Goal: Transaction & Acquisition: Purchase product/service

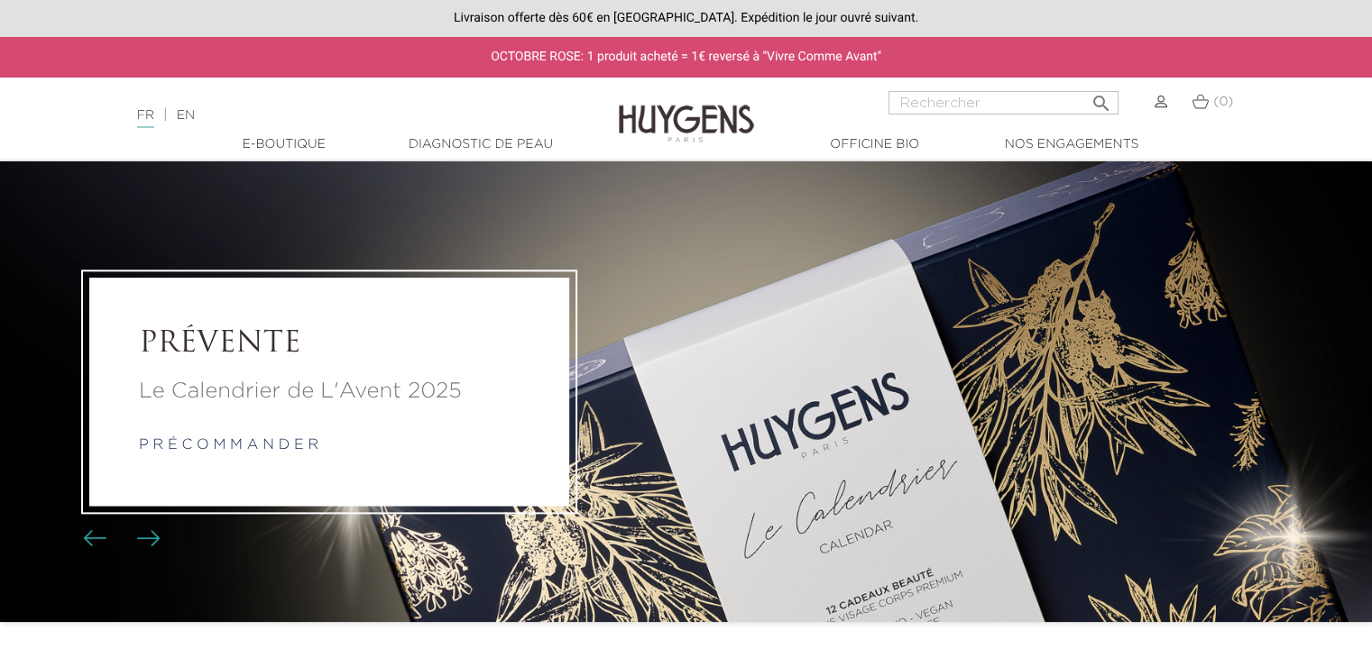
drag, startPoint x: 910, startPoint y: 59, endPoint x: 414, endPoint y: 55, distance: 496.0
click at [414, 55] on div "OCTOBRE ROSE: 1 produit acheté = 1€ reversé à "Vivre Comme Avant"" at bounding box center [686, 57] width 1372 height 41
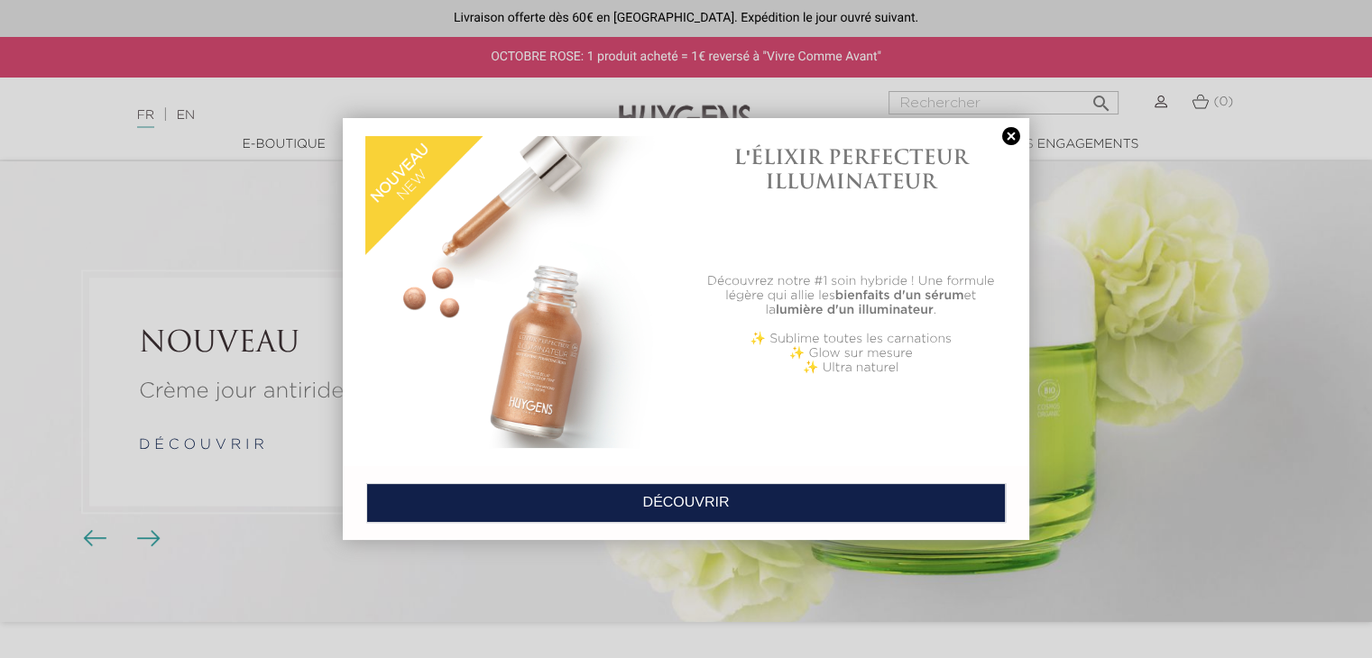
click at [1008, 138] on link at bounding box center [1010, 136] width 25 height 19
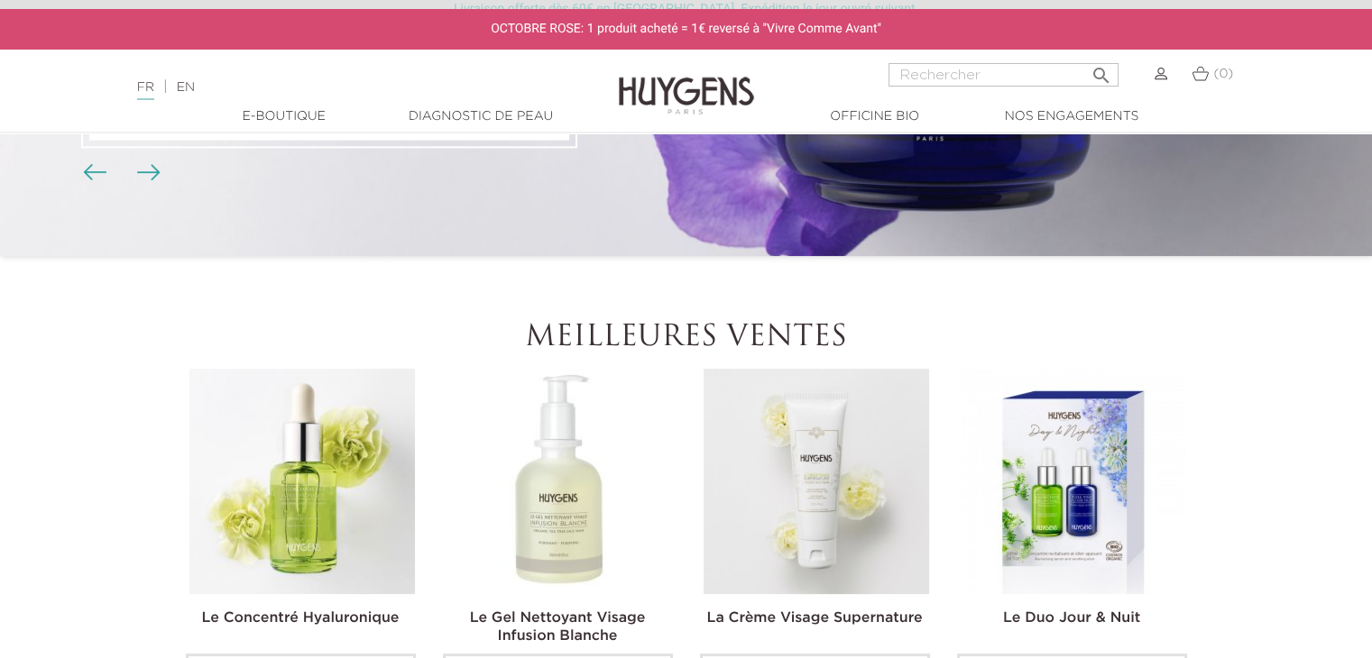
scroll to position [721, 0]
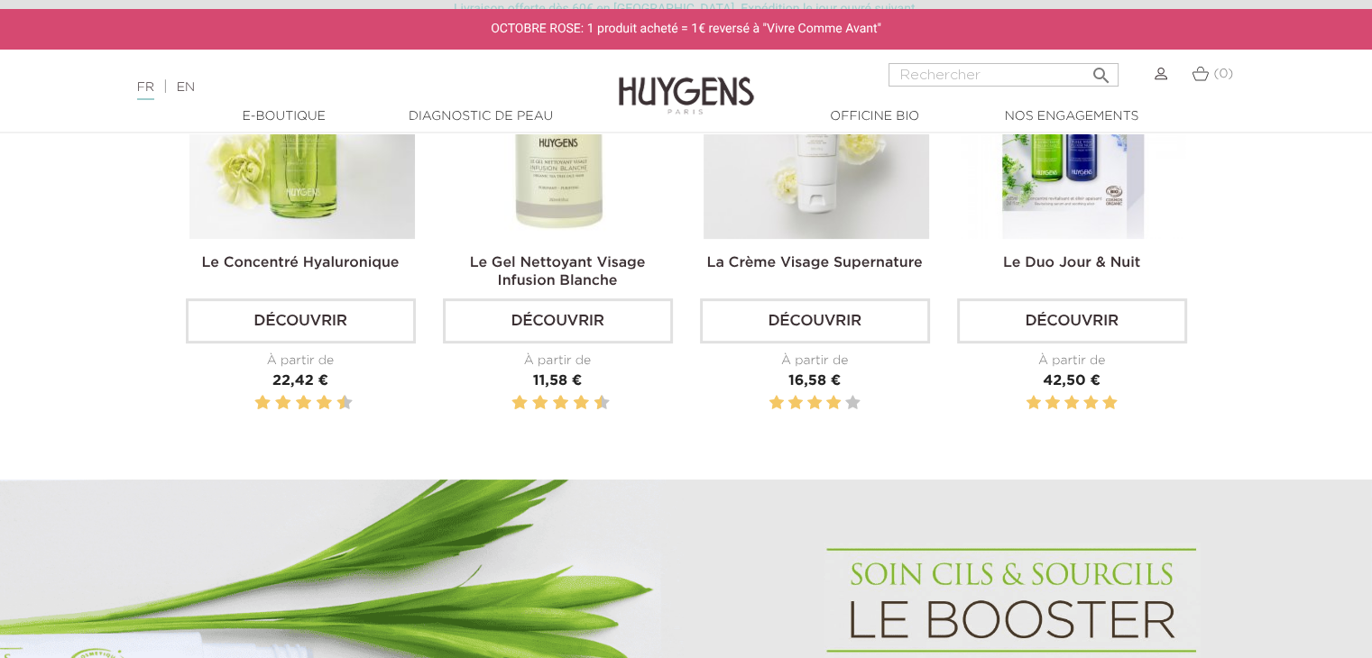
click at [310, 326] on link "Découvrir" at bounding box center [301, 320] width 230 height 45
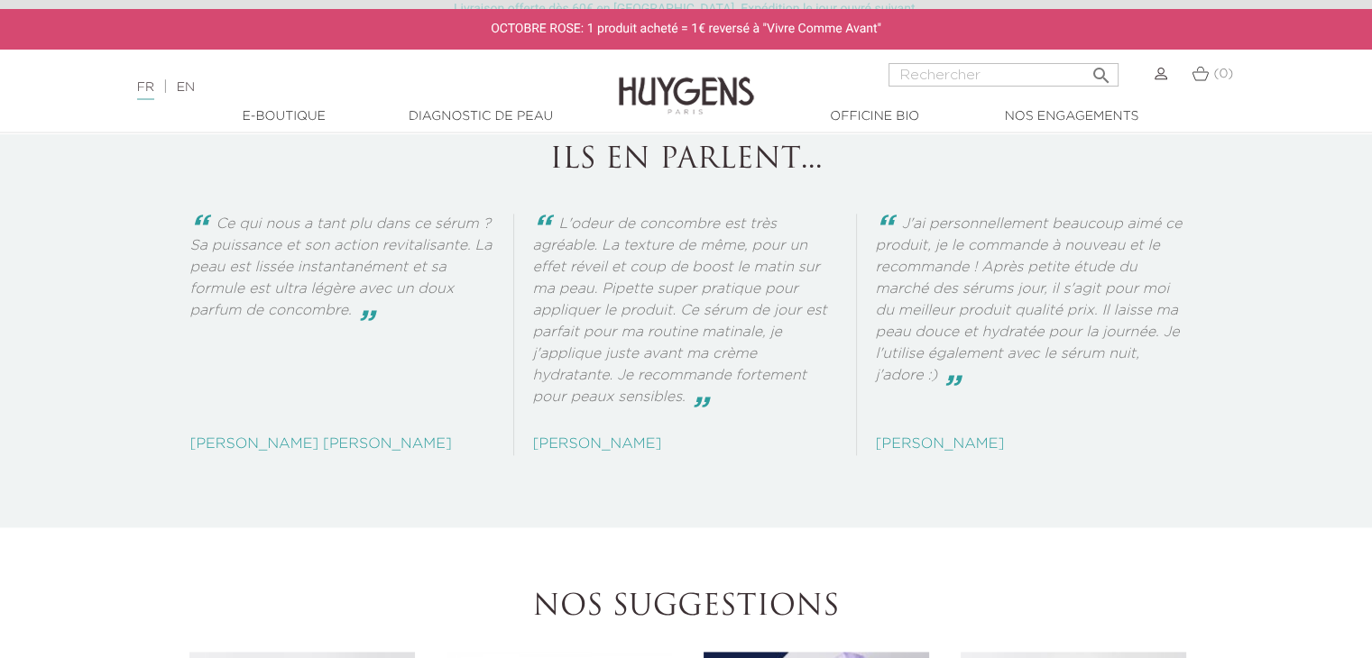
scroll to position [2435, 0]
